Goal: Check status: Check status

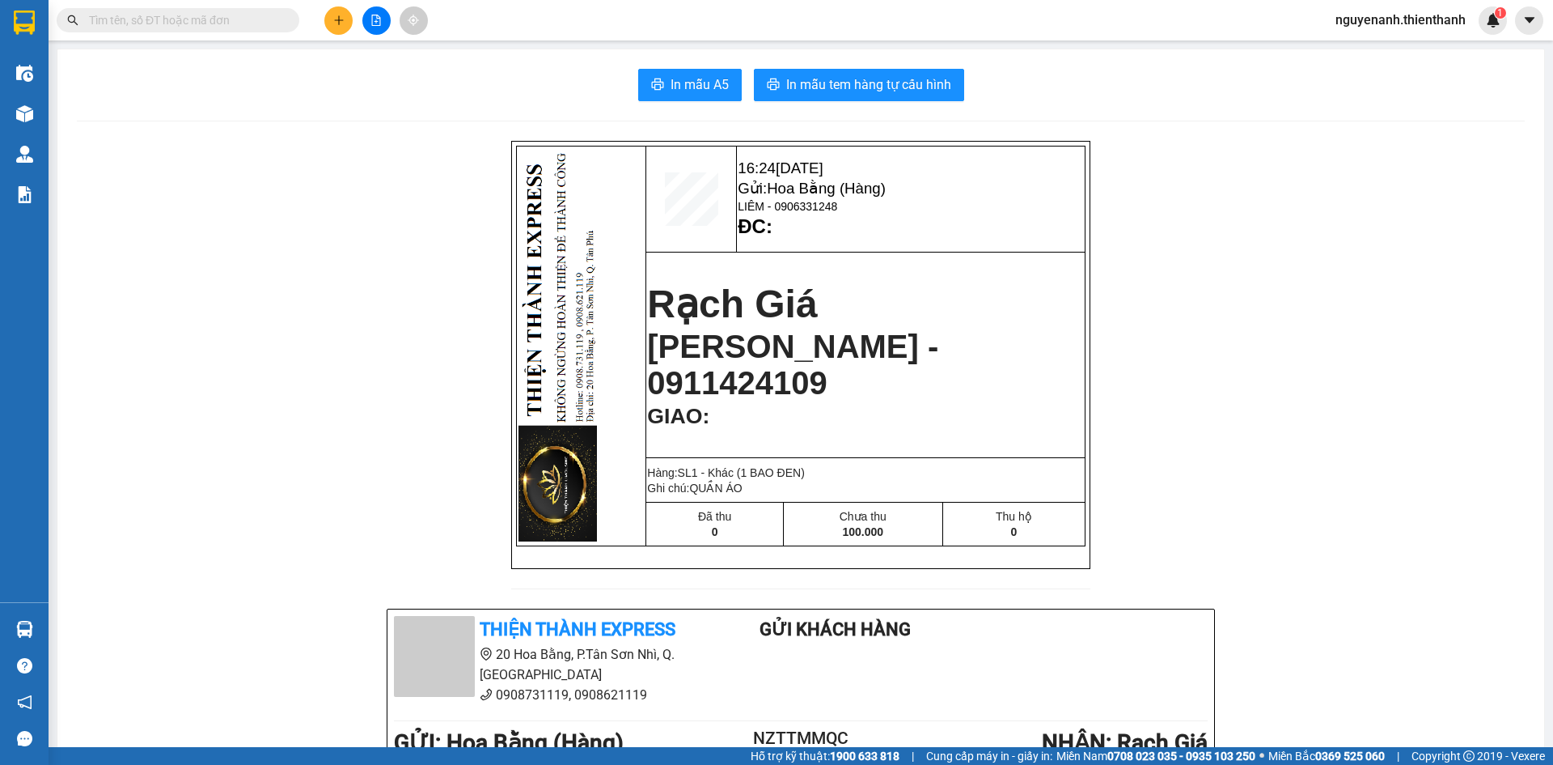
click at [373, 18] on icon "file-add" at bounding box center [376, 20] width 11 height 11
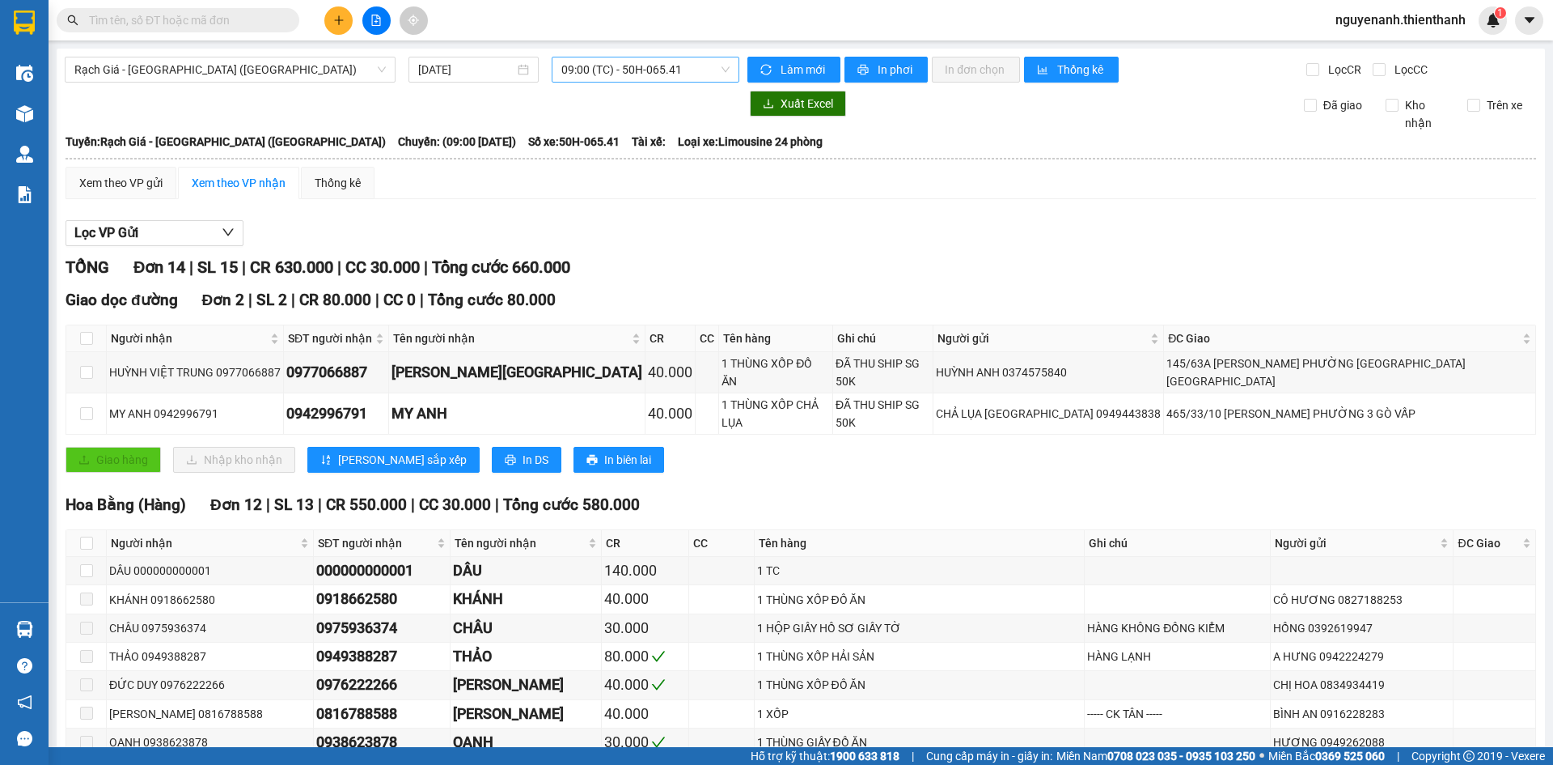
click at [593, 69] on span "09:00 (TC) - 50H-065.41" at bounding box center [645, 69] width 168 height 24
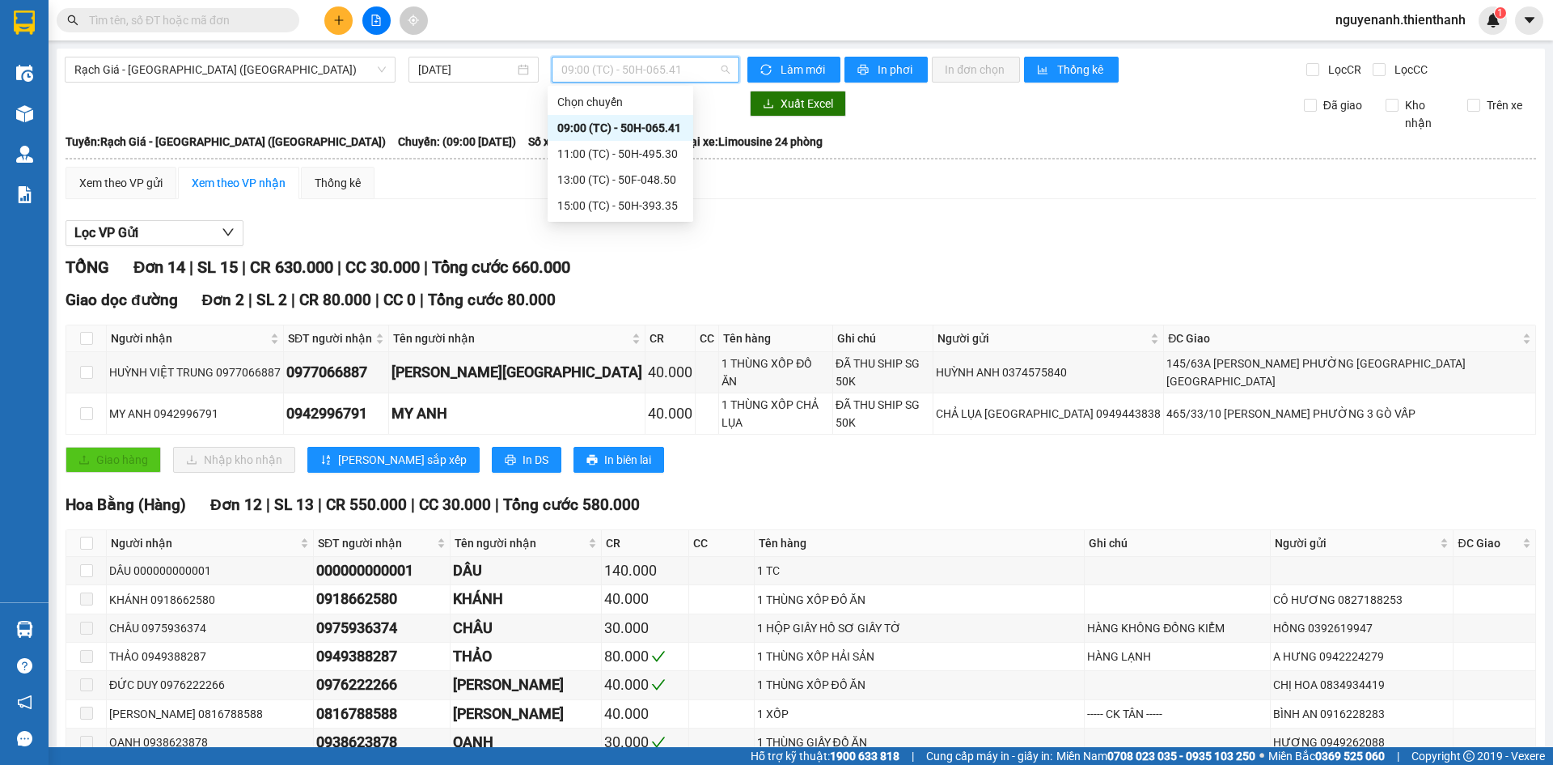
click at [578, 138] on div "09:00 (TC) - 50H-065.41" at bounding box center [621, 128] width 146 height 26
click at [589, 77] on span "09:00 (TC) - 50H-065.41" at bounding box center [645, 69] width 168 height 24
click at [598, 149] on div "11:00 (TC) - 50H-495.30" at bounding box center [620, 154] width 126 height 18
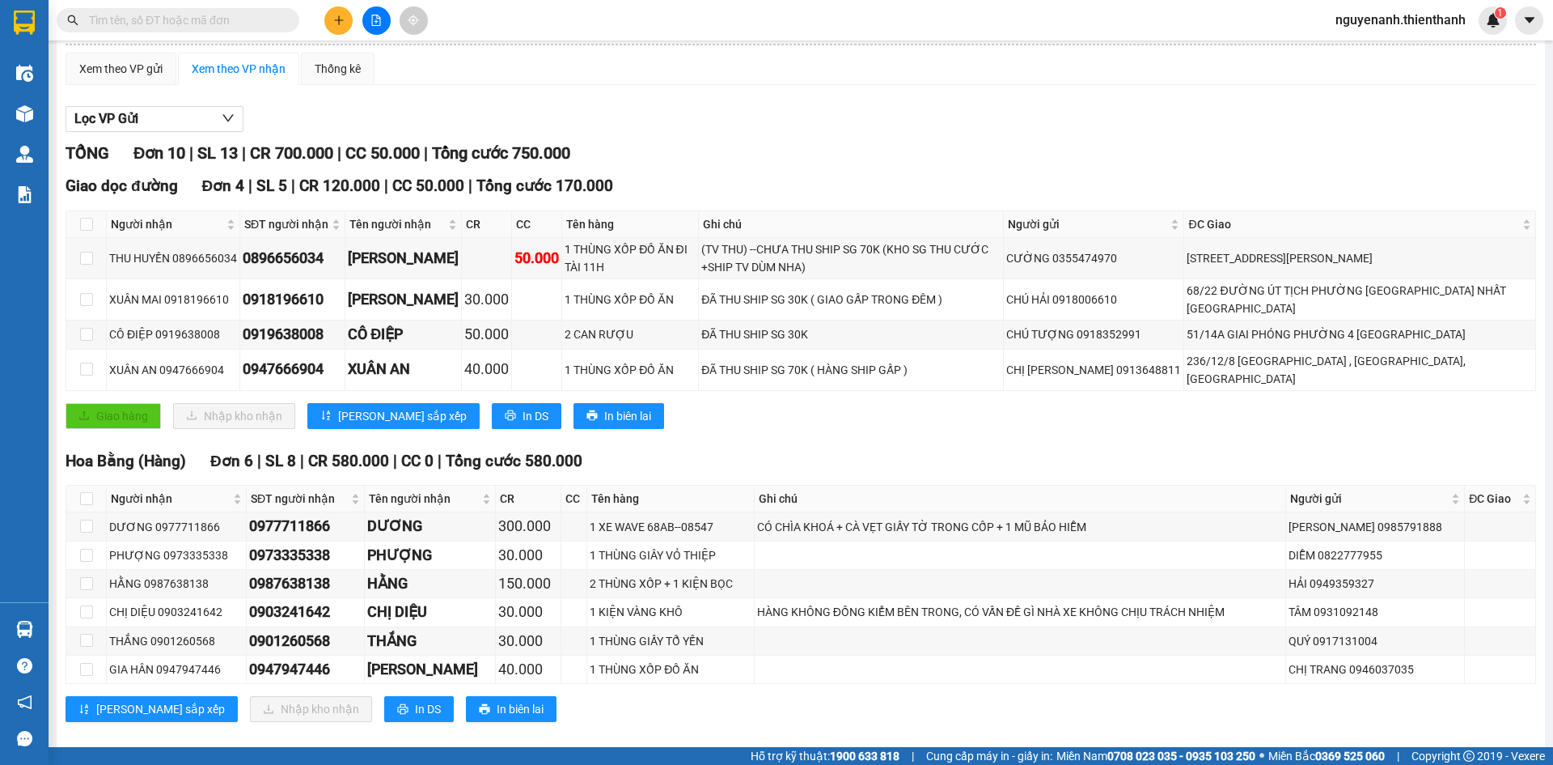
scroll to position [121, 0]
